Goal: Information Seeking & Learning: Learn about a topic

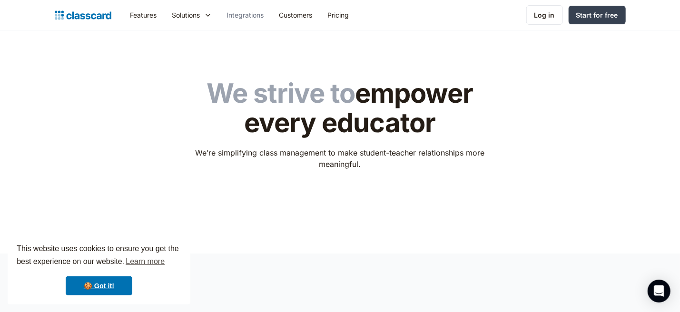
click at [262, 16] on link "Integrations" at bounding box center [246, 14] width 52 height 21
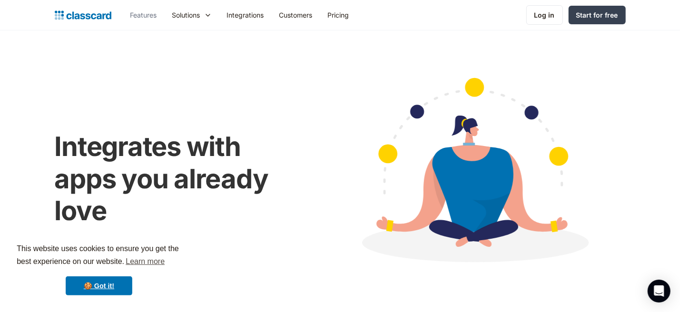
click at [146, 18] on link "Features" at bounding box center [144, 14] width 42 height 21
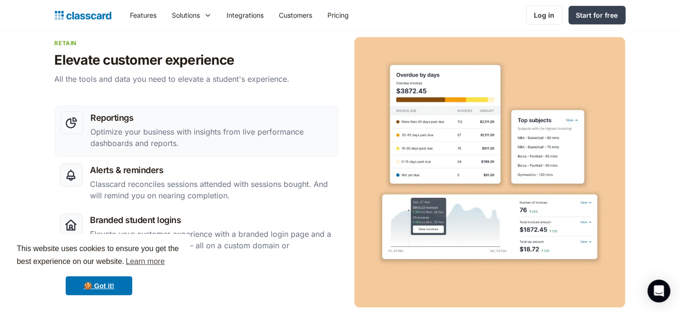
scroll to position [1556, 0]
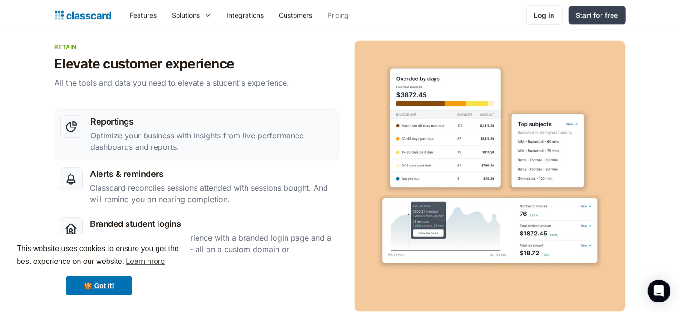
click at [349, 15] on link "Pricing" at bounding box center [338, 14] width 37 height 21
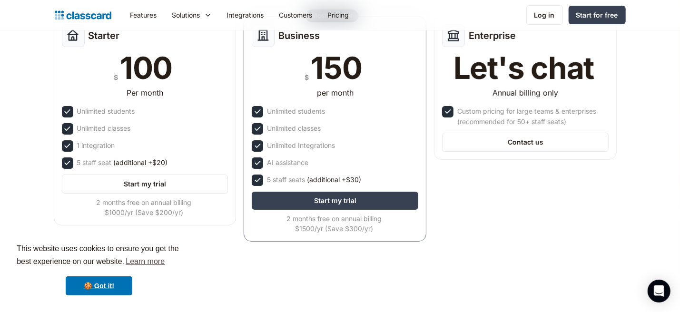
scroll to position [151, 0]
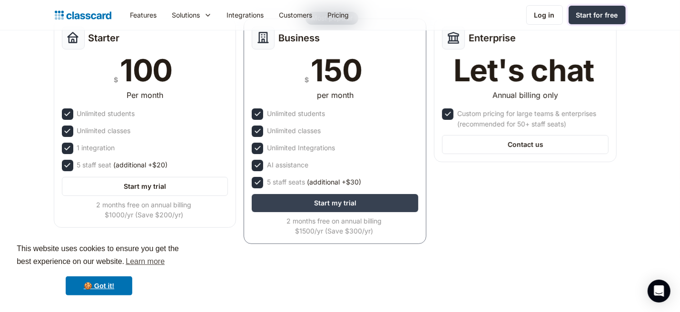
click at [597, 15] on div "Start for free" at bounding box center [598, 15] width 42 height 10
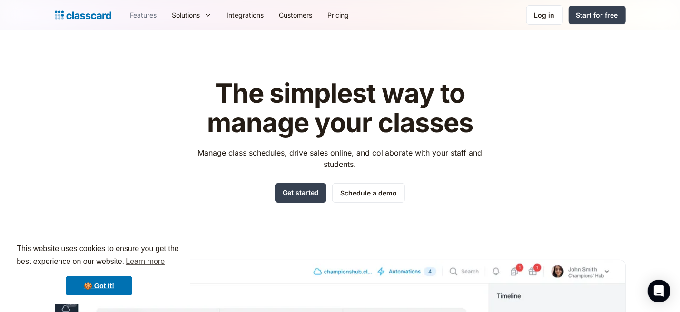
click at [148, 17] on link "Features" at bounding box center [144, 14] width 42 height 21
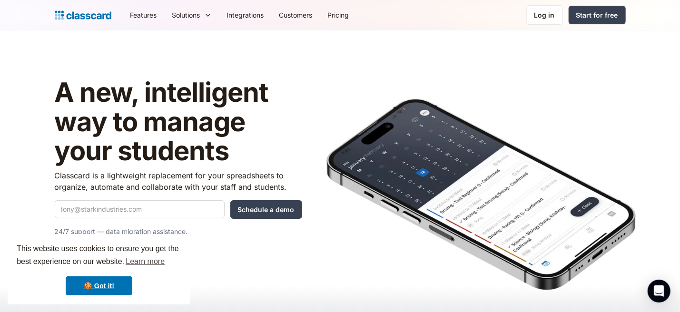
click at [103, 13] on img "home" at bounding box center [83, 15] width 57 height 13
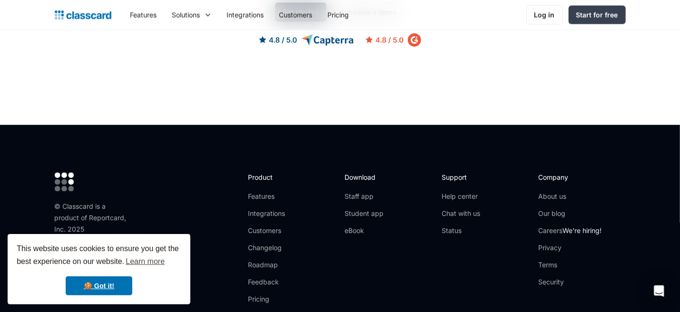
scroll to position [3065, 0]
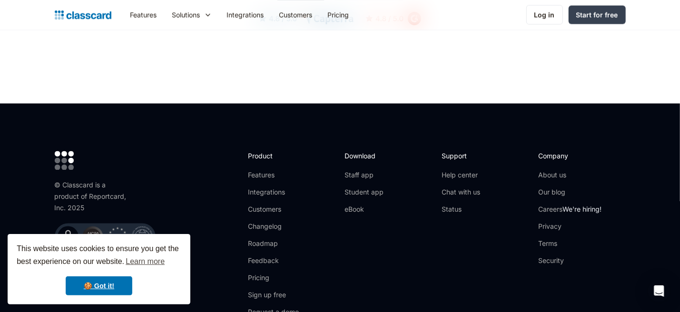
drag, startPoint x: 0, startPoint y: 0, endPoint x: 681, endPoint y: 283, distance: 737.3
click at [551, 171] on link "About us" at bounding box center [570, 176] width 63 height 10
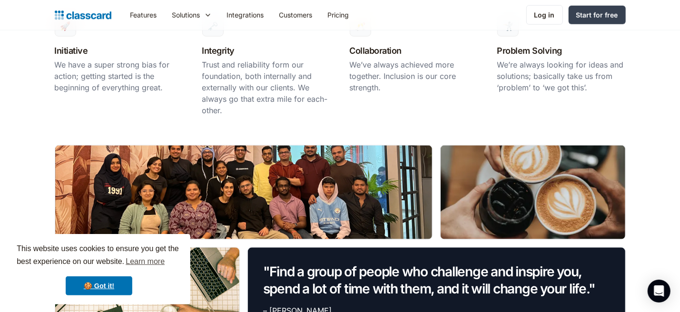
drag, startPoint x: 687, startPoint y: 17, endPoint x: 685, endPoint y: 69, distance: 51.4
